Goal: Information Seeking & Learning: Find specific fact

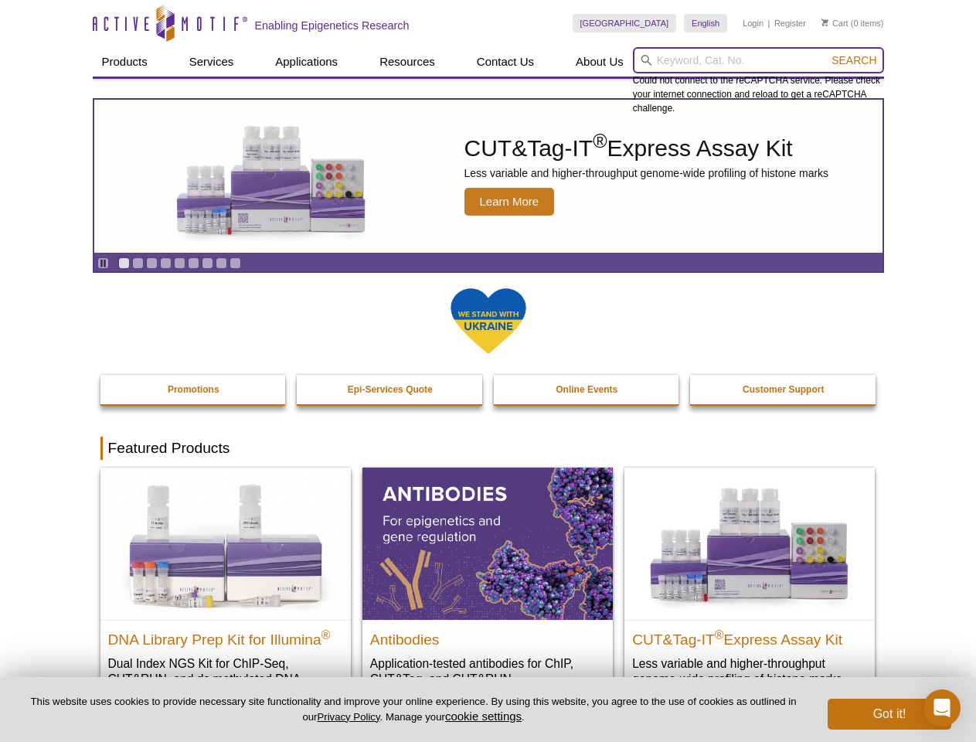
click at [758, 60] on input "search" at bounding box center [758, 60] width 251 height 26
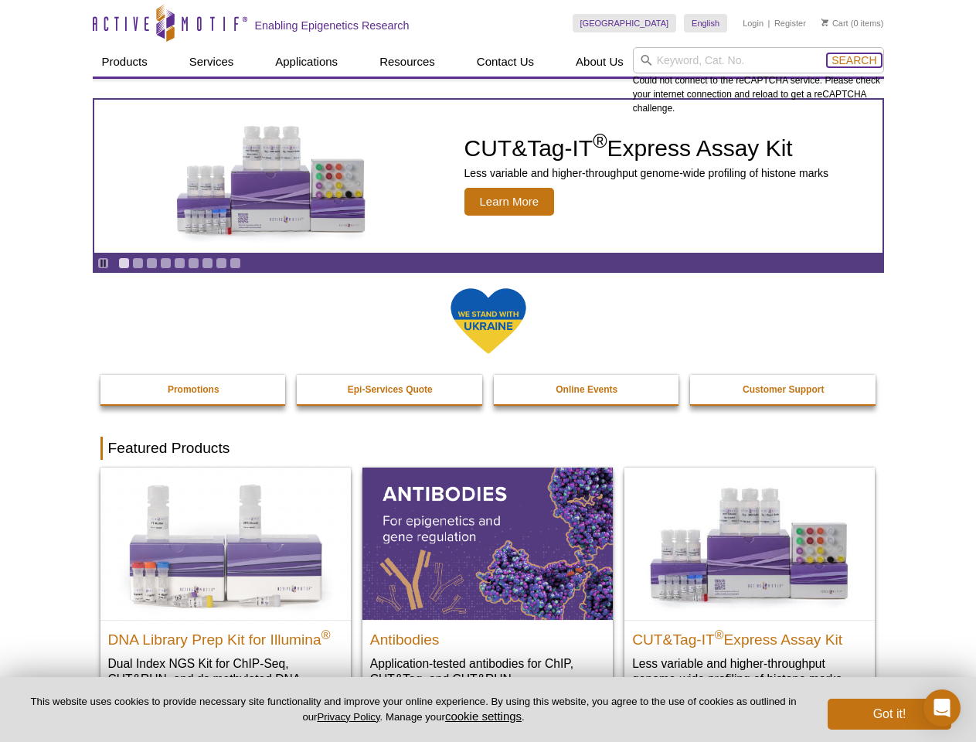
click at [854, 60] on span "Search" at bounding box center [853, 60] width 45 height 12
click at [103, 263] on icon "Pause" at bounding box center [103, 263] width 10 height 10
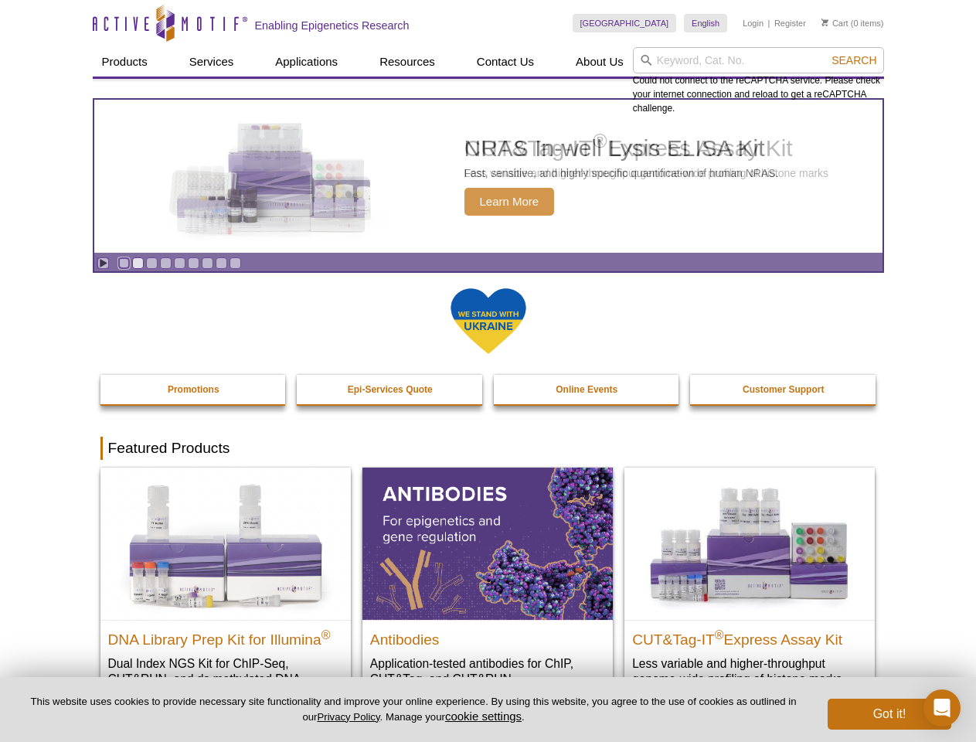
click at [124, 263] on link "Go to slide 1" at bounding box center [124, 263] width 12 height 12
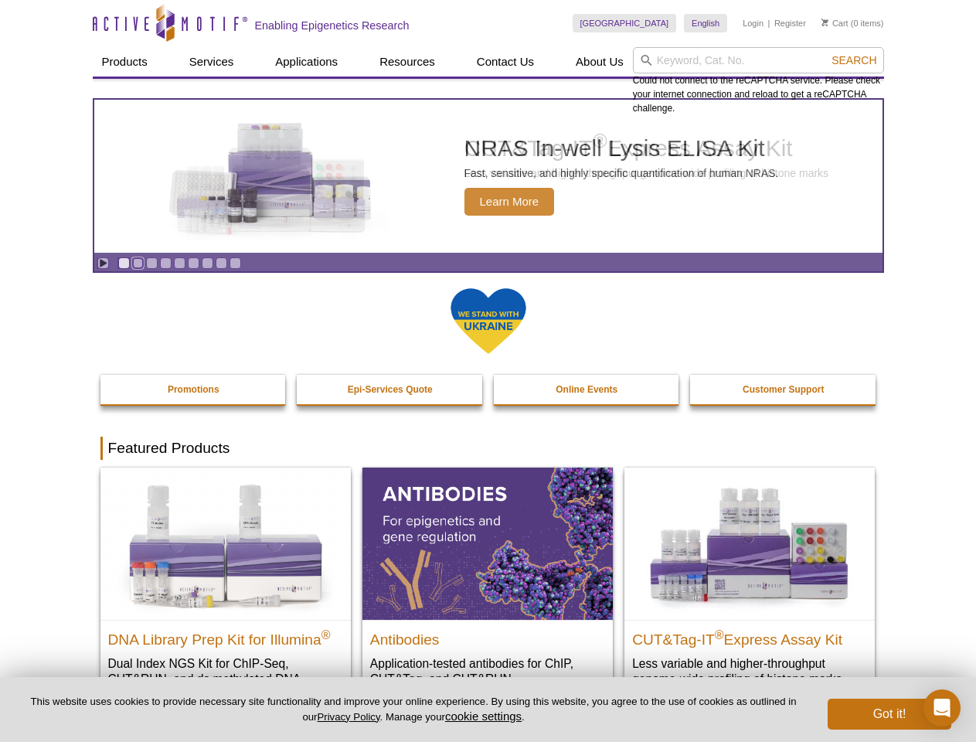
click at [138, 263] on link "Go to slide 2" at bounding box center [138, 263] width 12 height 12
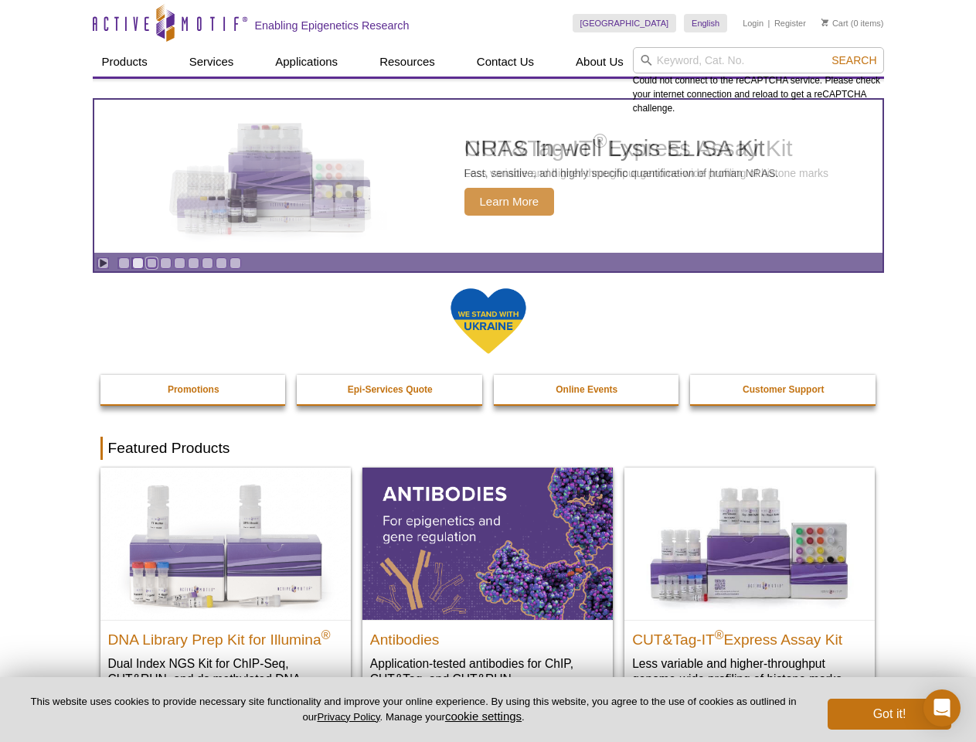
click at [151, 263] on link "Go to slide 3" at bounding box center [152, 263] width 12 height 12
click at [165, 263] on link "Go to slide 4" at bounding box center [166, 263] width 12 height 12
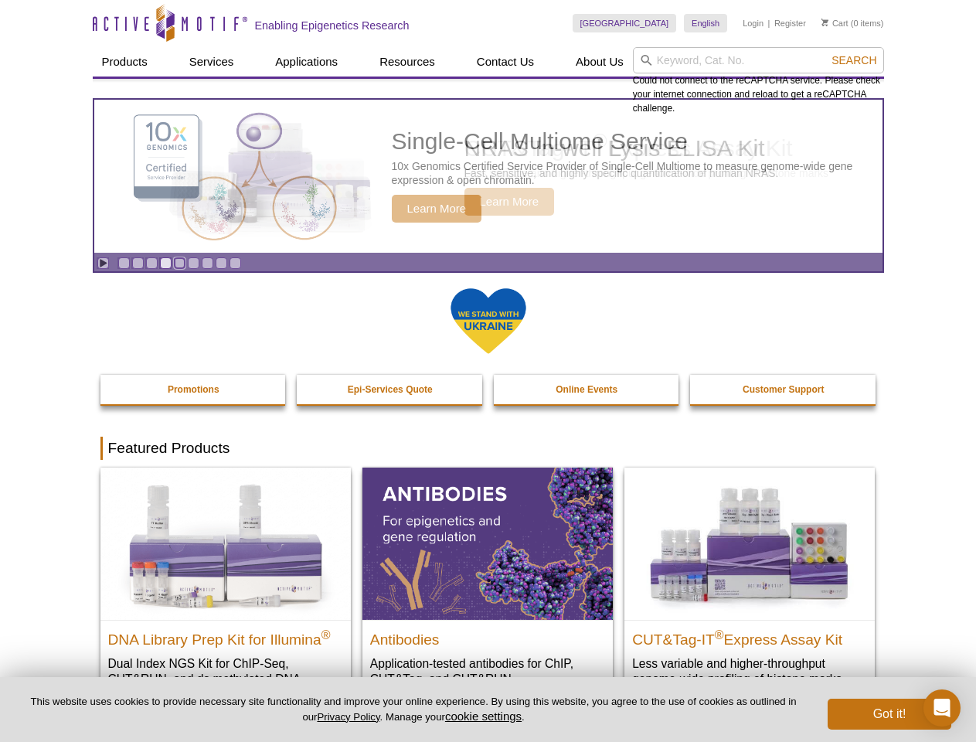
click at [179, 263] on link "Go to slide 5" at bounding box center [180, 263] width 12 height 12
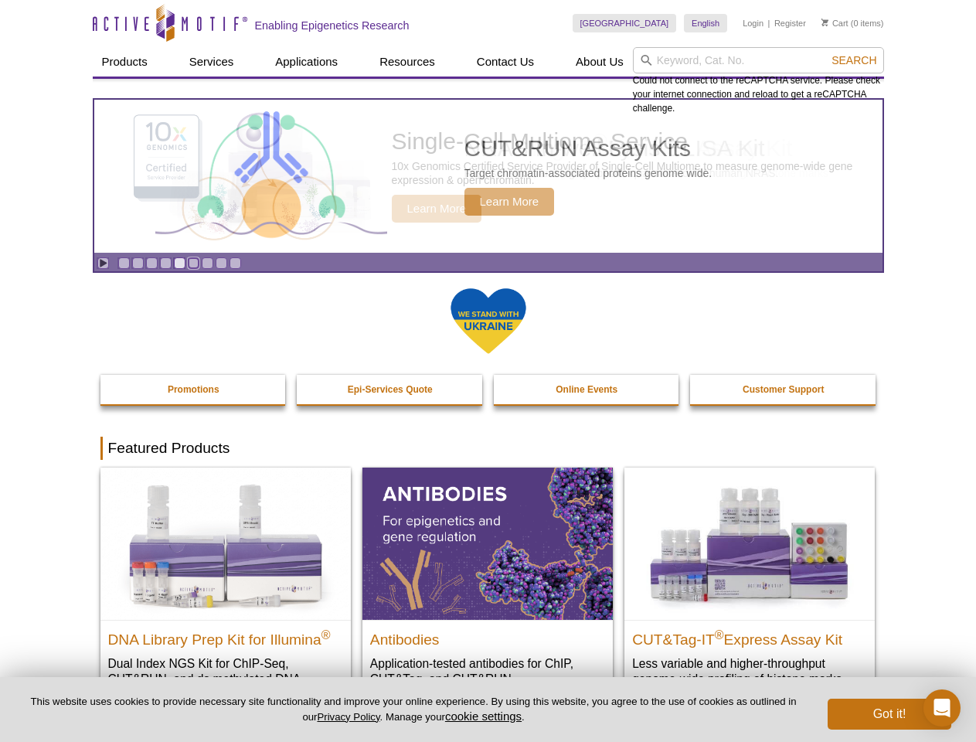
click at [193, 263] on link "Go to slide 6" at bounding box center [194, 263] width 12 height 12
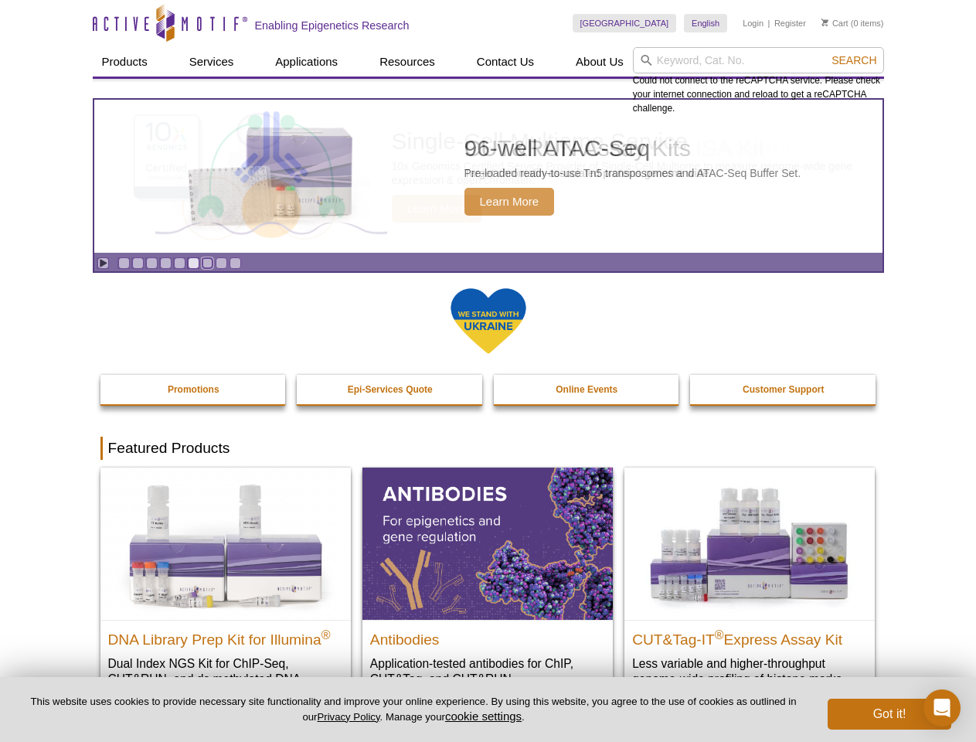
click at [207, 263] on link "Go to slide 7" at bounding box center [208, 263] width 12 height 12
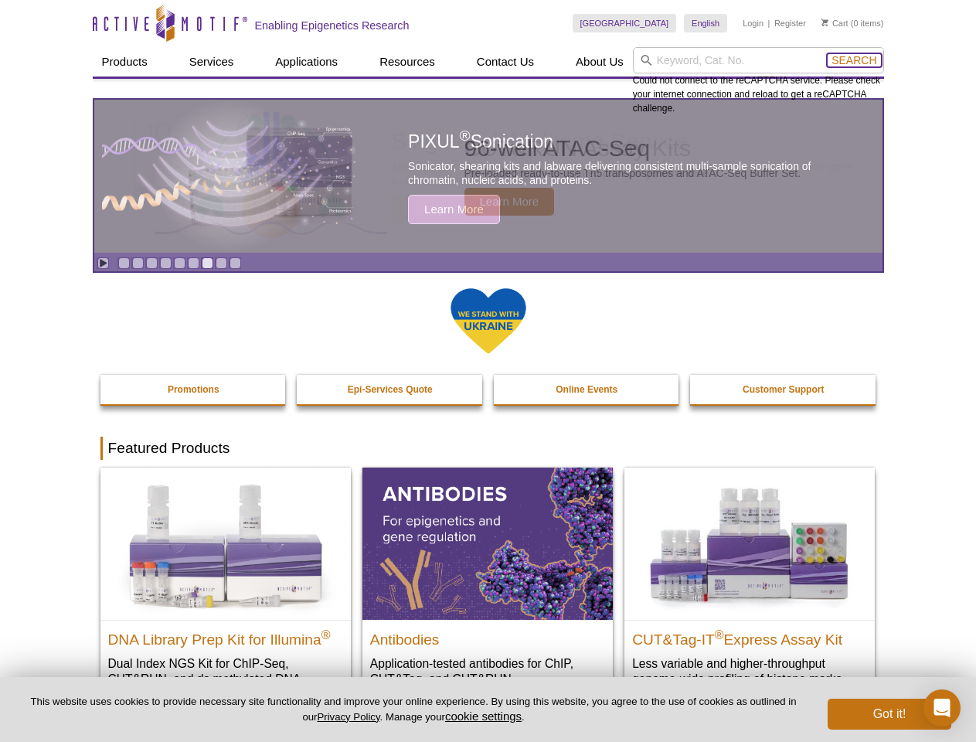
click at [854, 60] on span "Search" at bounding box center [853, 60] width 45 height 12
